Goal: Communication & Community: Answer question/provide support

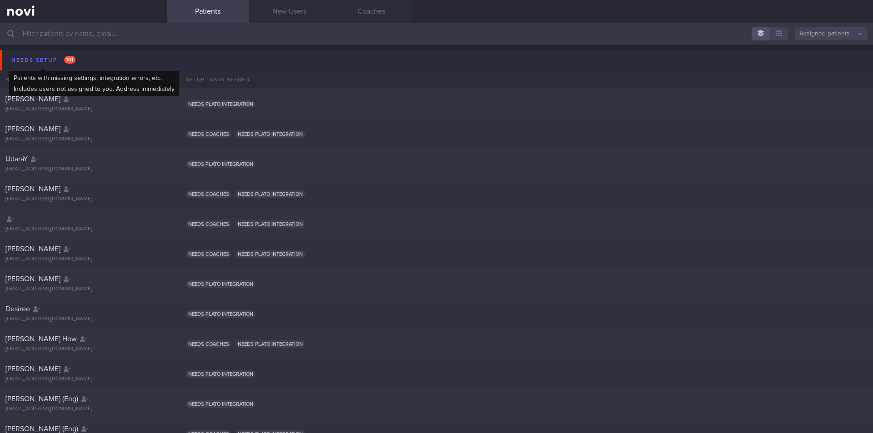
click at [49, 62] on div "Needs setup 101" at bounding box center [43, 60] width 69 height 12
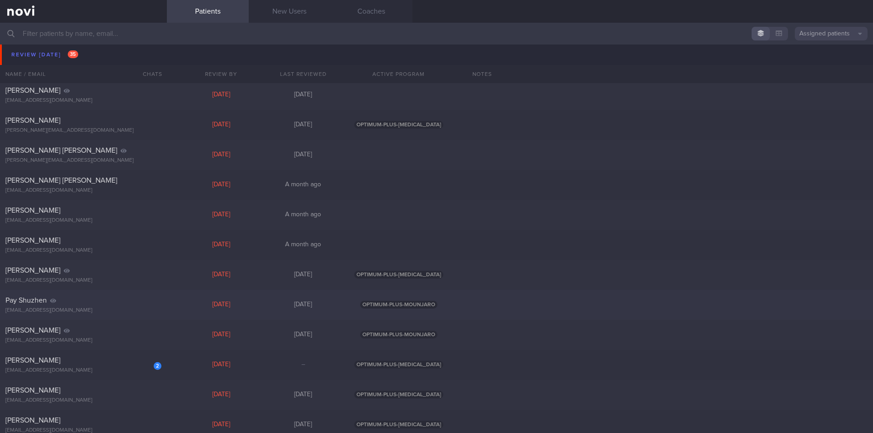
scroll to position [682, 0]
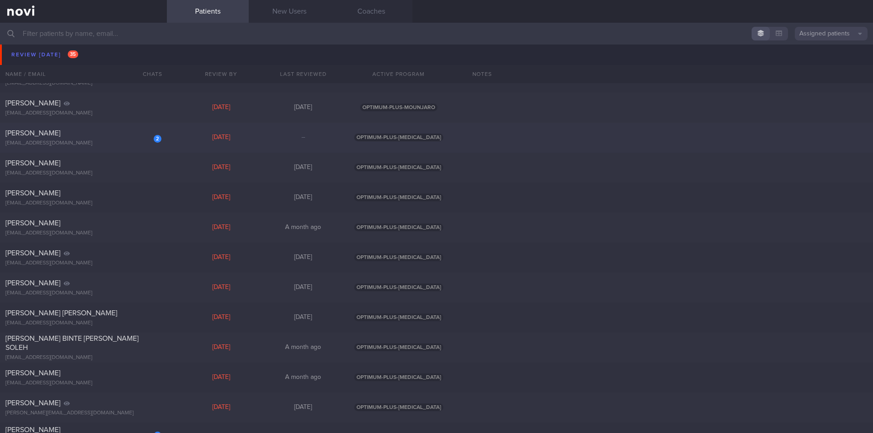
click at [41, 135] on span "[PERSON_NAME]" at bounding box center [32, 133] width 55 height 7
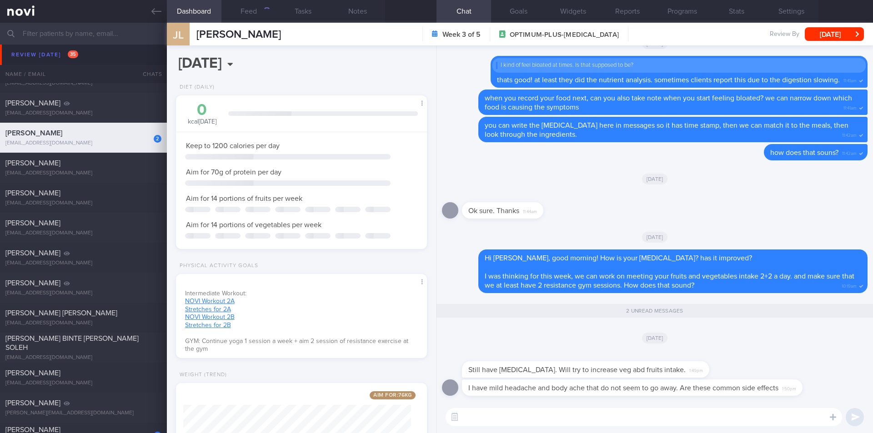
scroll to position [454356, 454255]
click at [562, 417] on textarea at bounding box center [643, 417] width 396 height 18
type textarea "Hi [PERSON_NAME], sorry for the late response."
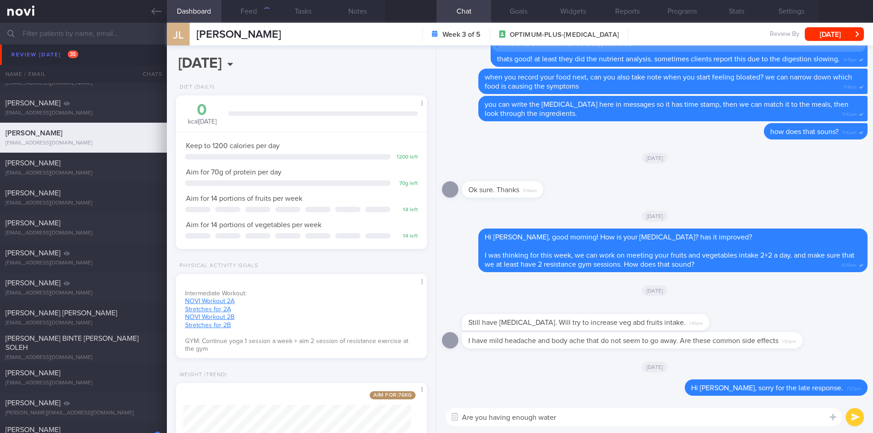
type textarea "Are you having enough water?"
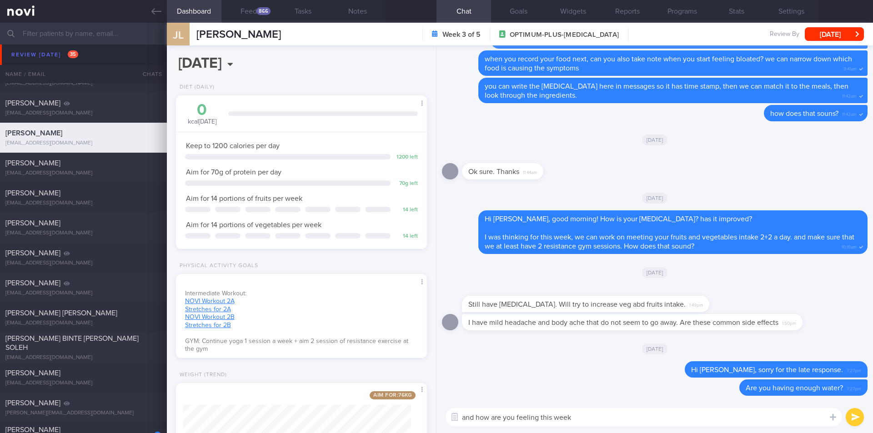
type textarea "and how are you feeling this week?"
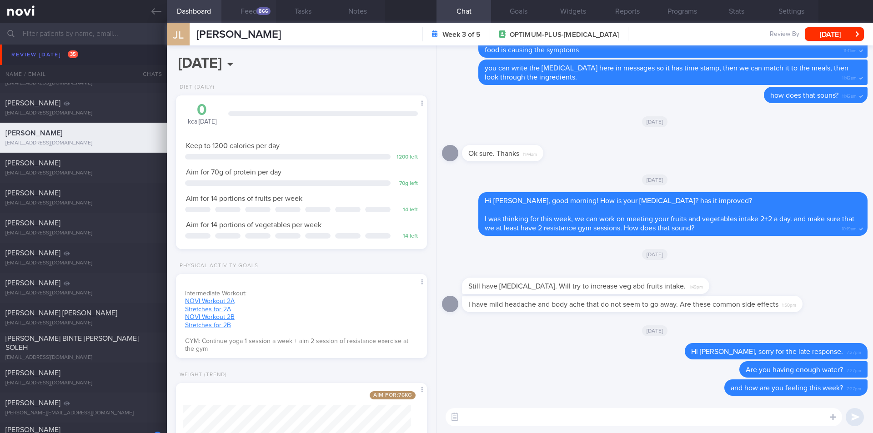
click at [255, 15] on button "Feed 866" at bounding box center [248, 11] width 55 height 23
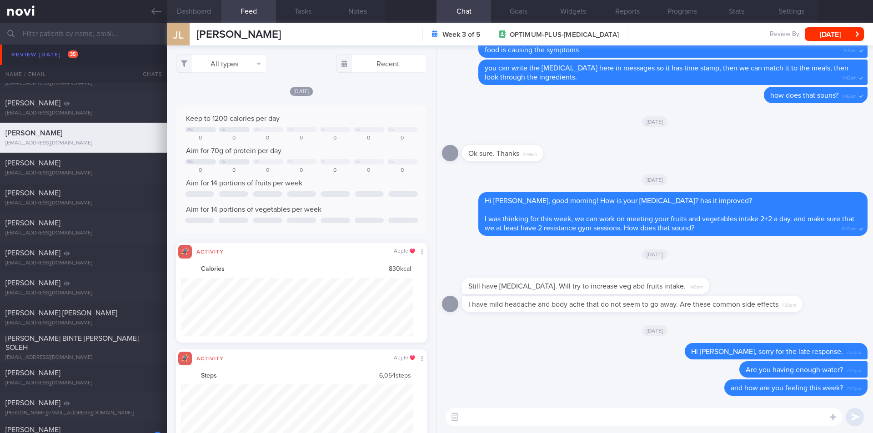
click at [180, 12] on button "Dashboard" at bounding box center [194, 11] width 55 height 23
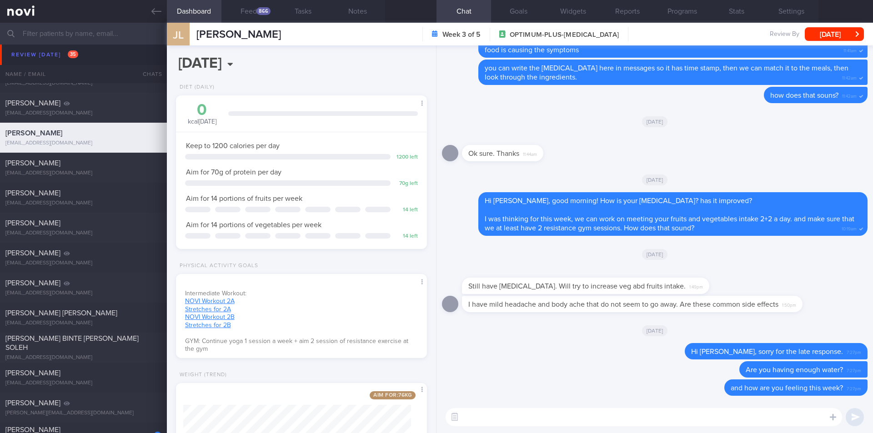
click at [527, 416] on textarea at bounding box center [643, 417] width 396 height 18
click at [524, 417] on textarea "these aren't commonly reported" at bounding box center [643, 417] width 396 height 18
click at [480, 416] on textarea "these aren't commonly reported" at bounding box center [643, 417] width 396 height 18
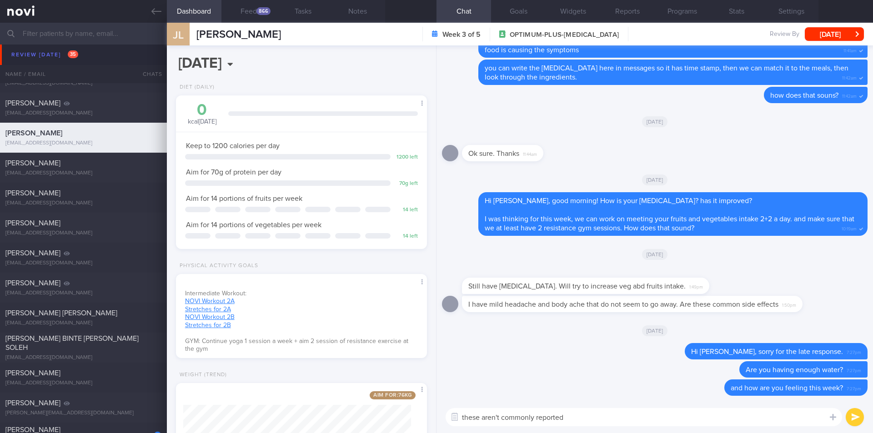
click at [470, 416] on textarea "these aren't commonly reported" at bounding box center [643, 417] width 396 height 18
click at [680, 417] on textarea "the [MEDICAL_DATA] is reported quite commonly but the headache aren't commonly …" at bounding box center [643, 417] width 396 height 18
type textarea "the [MEDICAL_DATA] is reported quite commonly but the headache aren't really."
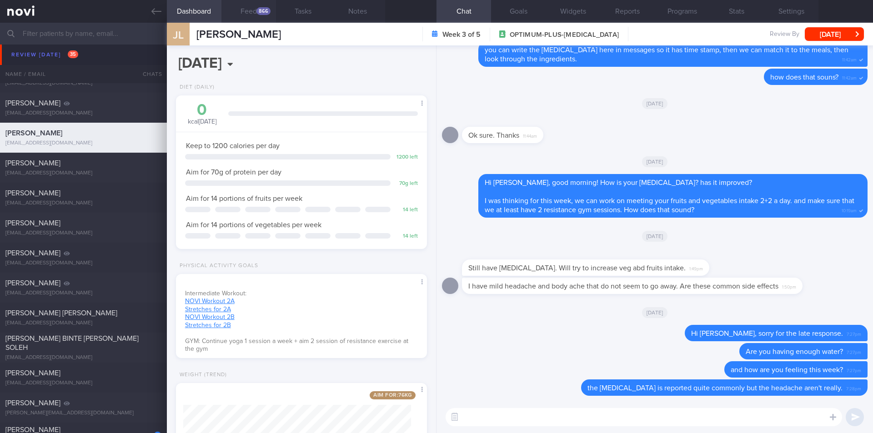
click at [256, 10] on button "Feed 866" at bounding box center [248, 11] width 55 height 23
